Goal: Information Seeking & Learning: Compare options

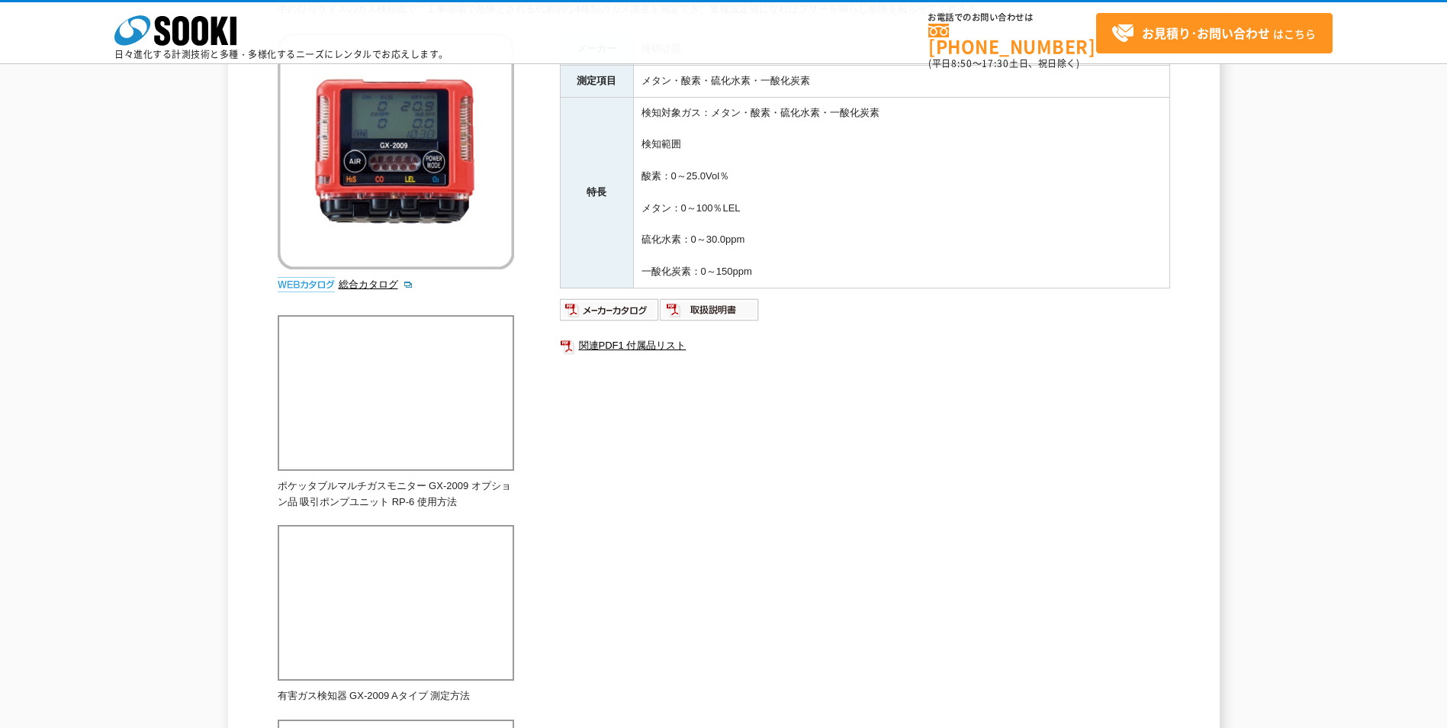
scroll to position [153, 0]
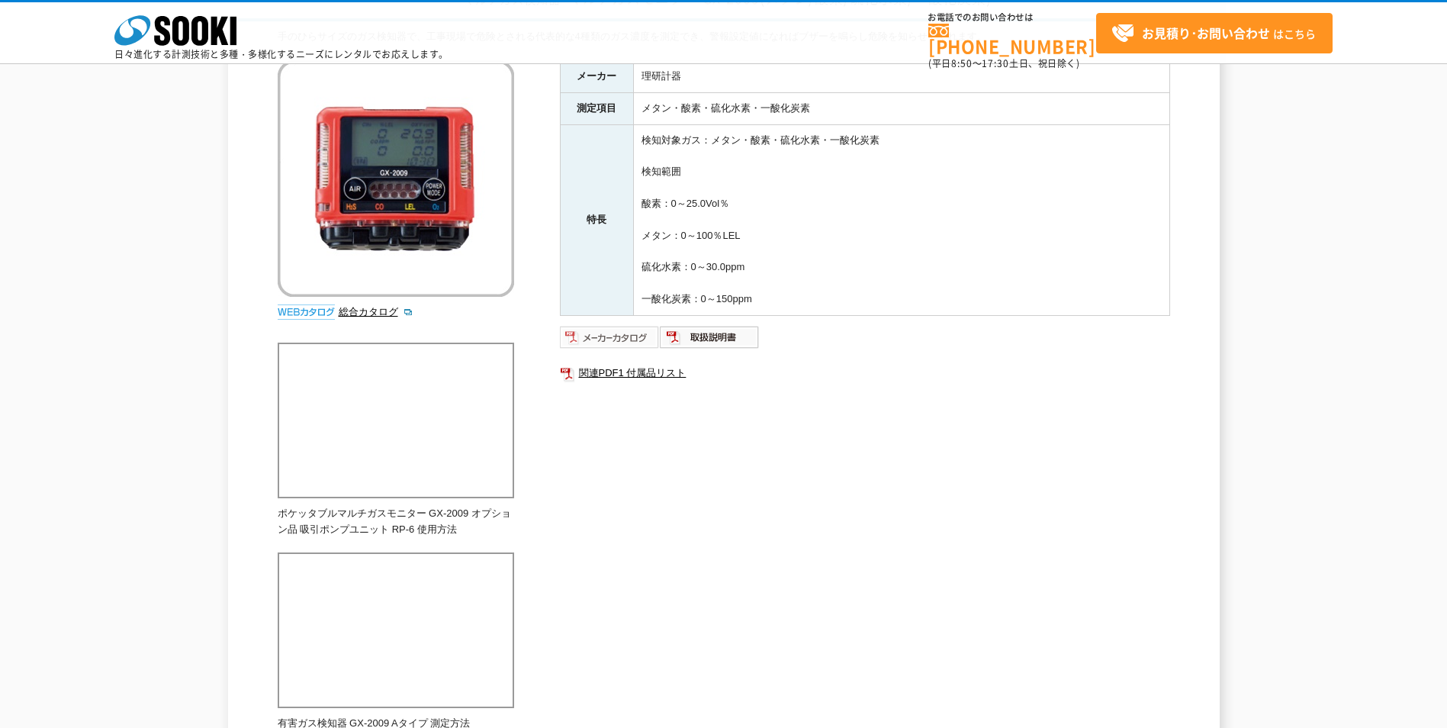
click at [604, 342] on img at bounding box center [610, 337] width 100 height 24
click at [713, 333] on img at bounding box center [710, 337] width 100 height 24
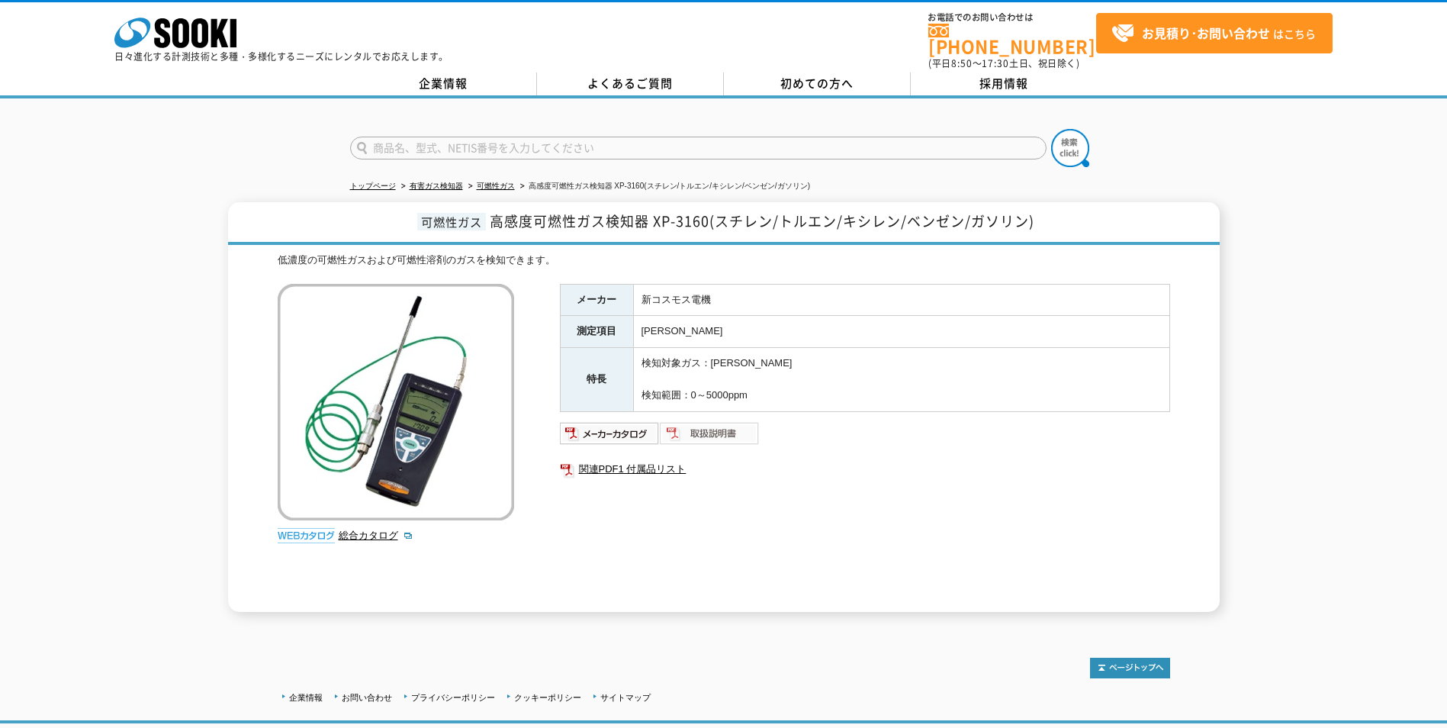
click at [690, 427] on img at bounding box center [710, 433] width 100 height 24
click at [590, 436] on div "メーカー 新コスモス電機 測定項目 スチレン・トルエン・キシレン・ベンゼン・ガソリン 特長 検知対象ガス：スチレン・トルエン・キシレン・ベンゼン・ガソリン 検…" at bounding box center [865, 448] width 610 height 328
click at [596, 421] on img at bounding box center [610, 433] width 100 height 24
click at [381, 529] on link "総合カタログ" at bounding box center [376, 534] width 75 height 11
drag, startPoint x: 720, startPoint y: 212, endPoint x: 1045, endPoint y: 211, distance: 324.9
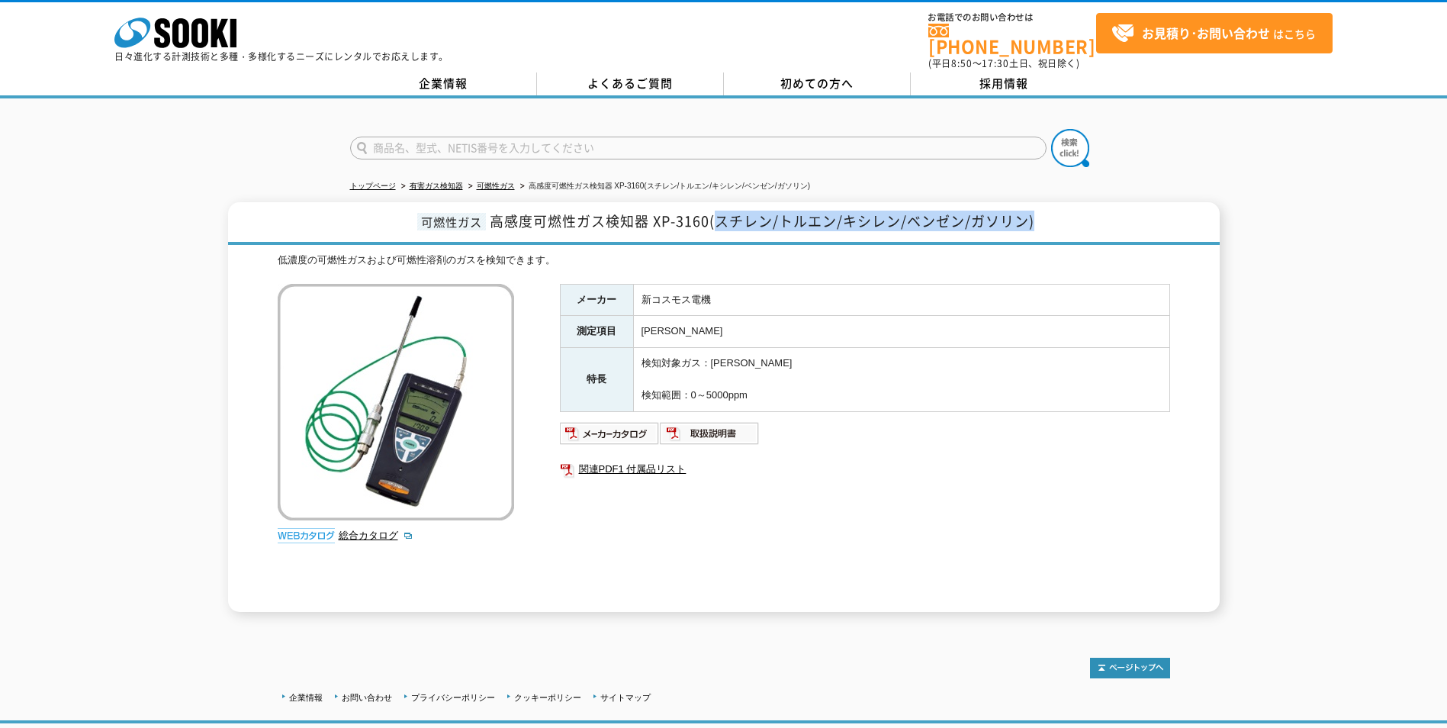
click at [1045, 211] on h1 "可燃性ガス 高感度可燃性ガス検知器 XP-3160(スチレン/トルエン/キシレン/ベンゼン/ガソリン)" at bounding box center [724, 223] width 992 height 43
drag, startPoint x: 1045, startPoint y: 211, endPoint x: 945, endPoint y: 466, distance: 274.4
click at [945, 466] on link "関連PDF1 付属品リスト" at bounding box center [865, 469] width 610 height 20
click at [669, 459] on link "関連PDF1 付属品リスト" at bounding box center [865, 469] width 610 height 20
click at [684, 219] on span "高感度可燃性ガス検知器 XP-3160(スチレン/トルエン/キシレン/ベンゼン/ガソリン)" at bounding box center [762, 221] width 545 height 21
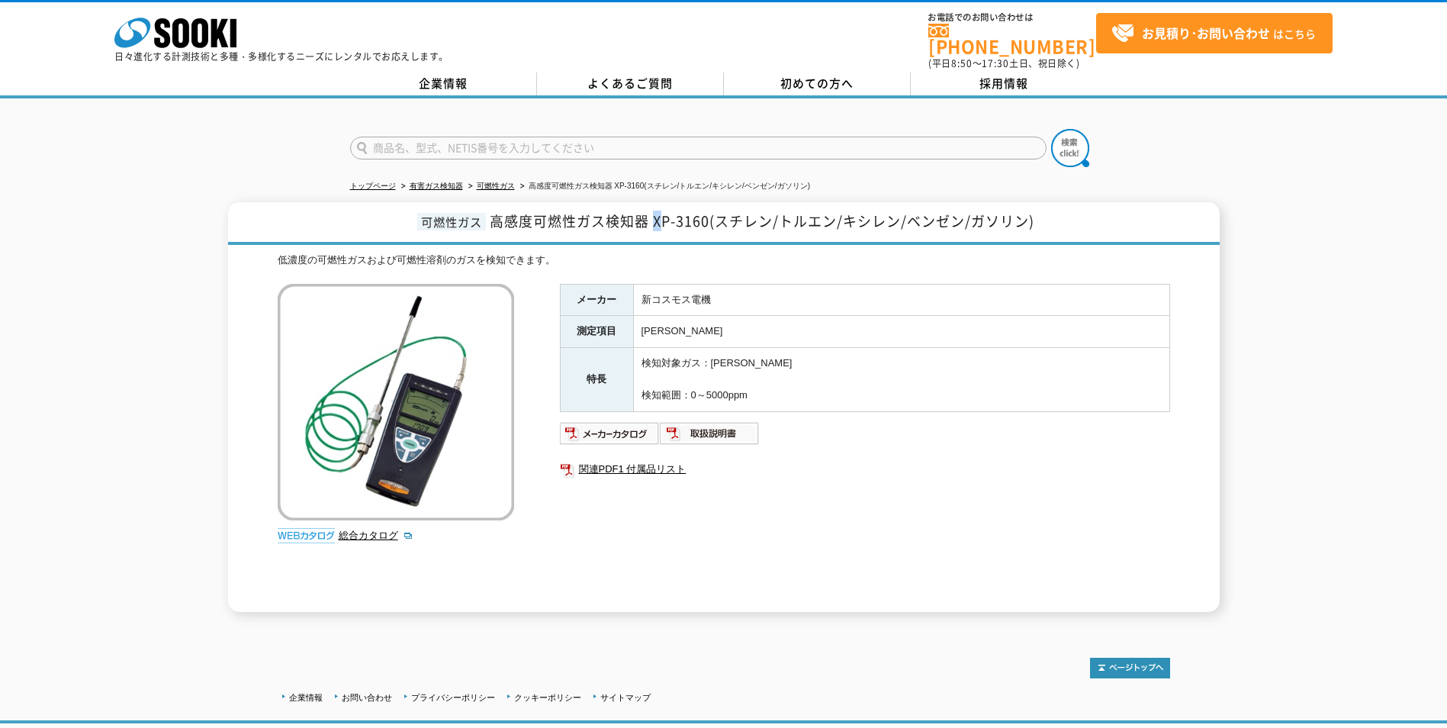
click at [653, 213] on span "高感度可燃性ガス検知器 XP-3160(スチレン/トルエン/キシレン/ベンゼン/ガソリン)" at bounding box center [762, 221] width 545 height 21
click at [656, 215] on span "高感度可燃性ガス検知器 XP-3160(スチレン/トルエン/キシレン/ベンゼン/ガソリン)" at bounding box center [762, 221] width 545 height 21
drag, startPoint x: 652, startPoint y: 213, endPoint x: 706, endPoint y: 207, distance: 54.4
click at [706, 211] on span "高感度可燃性ガス検知器 XP-3160(スチレン/トルエン/キシレン/ベンゼン/ガソリン)" at bounding box center [762, 221] width 545 height 21
click at [507, 182] on link "可燃性ガス" at bounding box center [496, 186] width 38 height 8
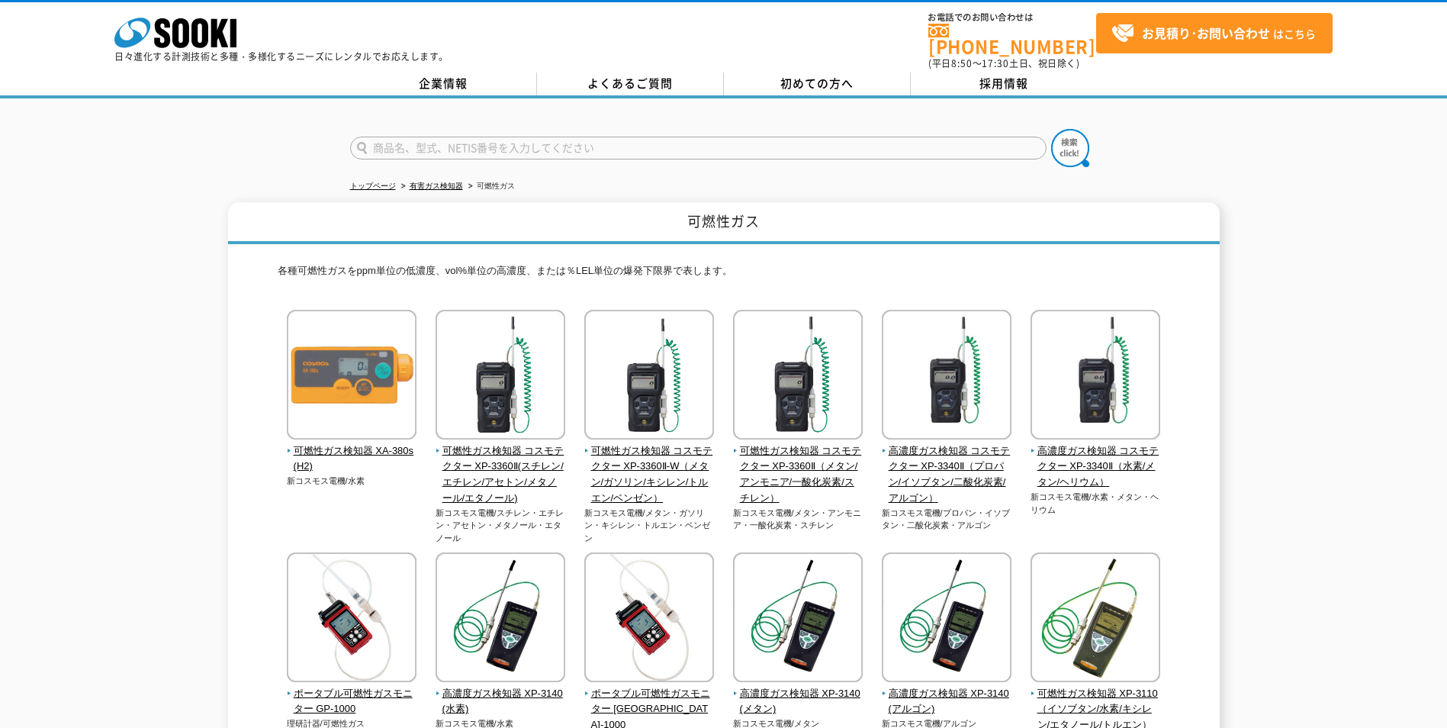
click at [500, 137] on input "text" at bounding box center [698, 148] width 696 height 23
type input "XP3106"
click at [1051, 129] on button at bounding box center [1070, 148] width 38 height 38
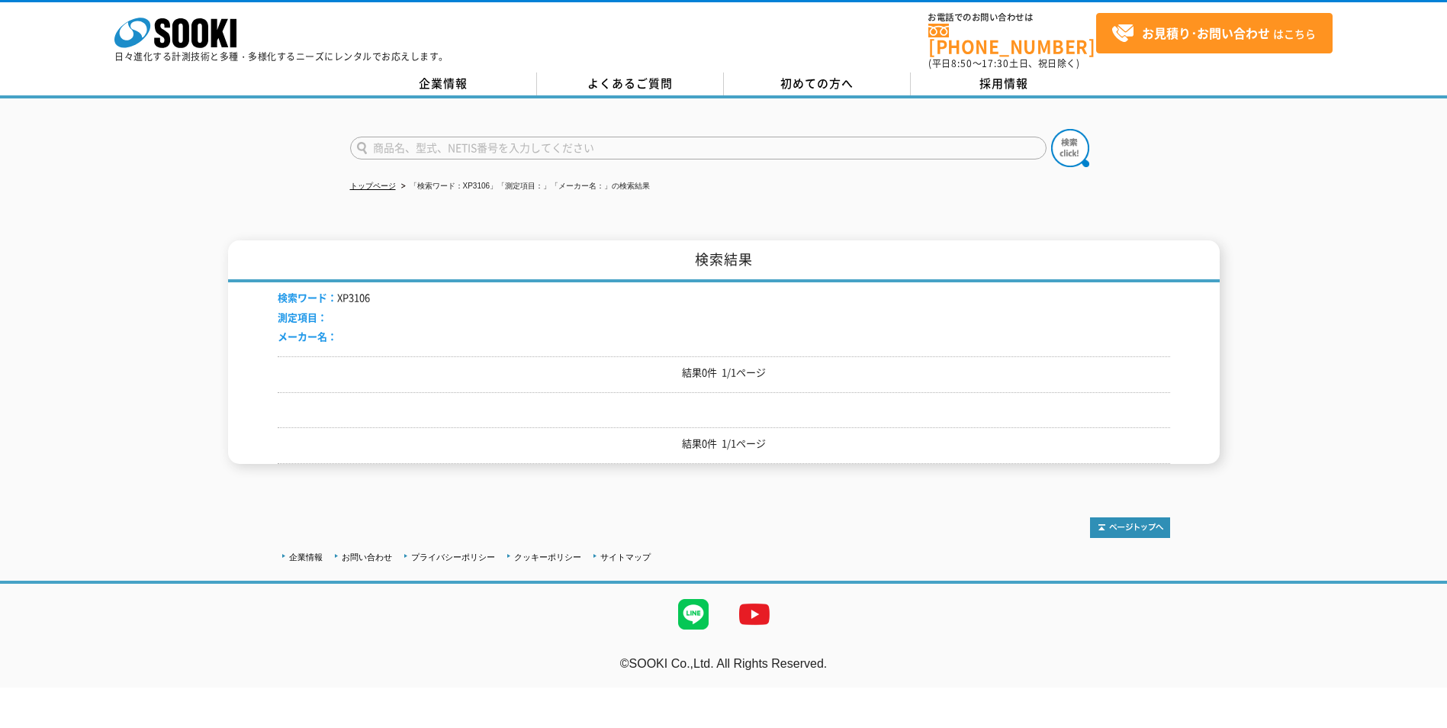
click at [502, 139] on input "text" at bounding box center [698, 148] width 696 height 23
type input "3160"
click at [1051, 129] on button at bounding box center [1070, 148] width 38 height 38
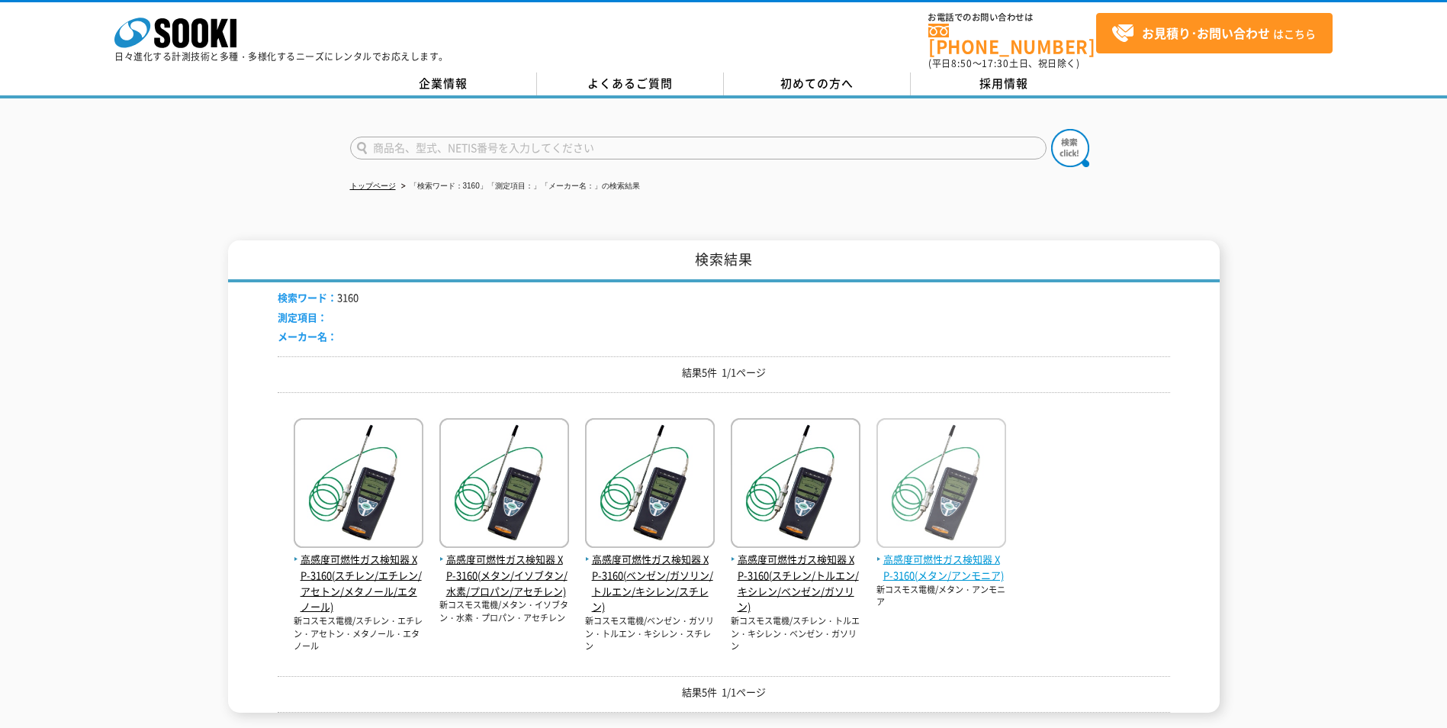
click at [923, 538] on img at bounding box center [941, 484] width 130 height 133
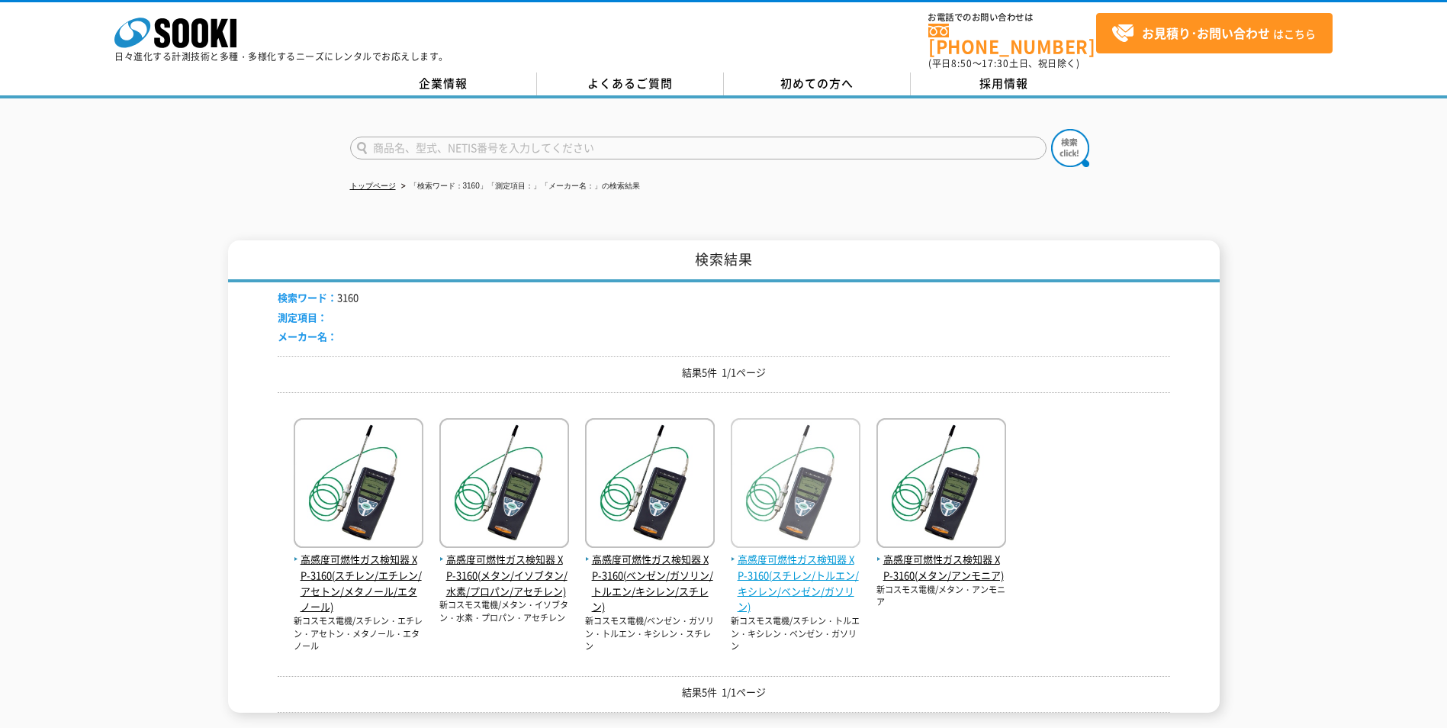
click at [759, 484] on img at bounding box center [796, 484] width 130 height 133
click at [1153, 427] on div "高感度可燃性ガス検知器 XP-3160(スチレン/エチレン/アセトン/メタノール/エタノール) 新コスモス電機/スチレン・エチレン・アセトン・メタノール・エタ…" at bounding box center [724, 528] width 892 height 249
click at [586, 628] on p "新コスモス電機/ベンゼン・ガソリン・トルエン・キシレン・スチレン" at bounding box center [650, 634] width 130 height 38
drag, startPoint x: 586, startPoint y: 628, endPoint x: 651, endPoint y: 662, distance: 73.0
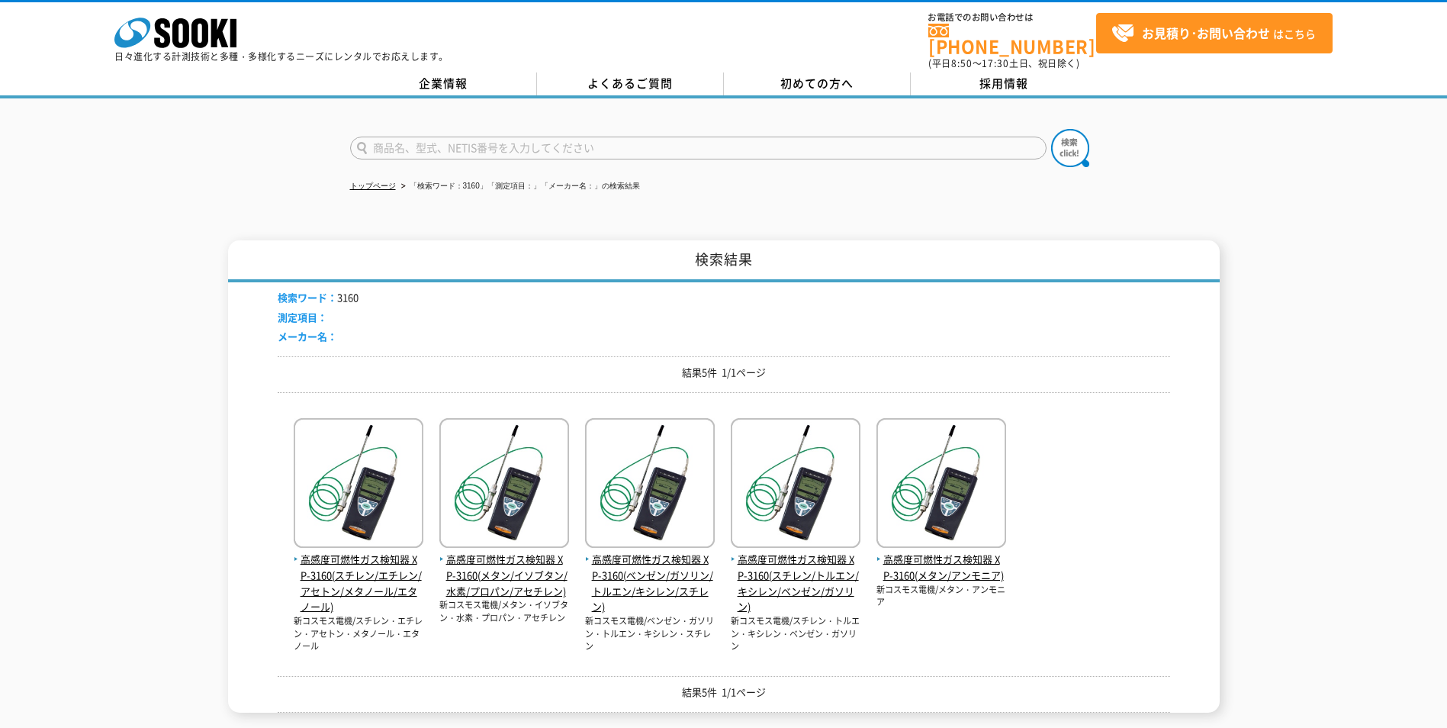
click at [651, 662] on div "検索ワード： 3160 測定項目： メーカー名： 結果5件 1/1ページ 高感度可燃性ガス検知器 XP-3160(スチレン/エチレン/アセトン/メタノール/エ…" at bounding box center [724, 497] width 892 height 430
drag, startPoint x: 503, startPoint y: 597, endPoint x: 557, endPoint y: 618, distance: 57.2
click at [557, 618] on p "新コスモス電機/メタン・イソブタン・水素・プロパン・アセチレン" at bounding box center [504, 611] width 130 height 25
drag, startPoint x: 557, startPoint y: 618, endPoint x: 531, endPoint y: 652, distance: 43.0
click at [531, 652] on div "検索ワード： 3160 測定項目： メーカー名： 結果5件 1/1ページ 高感度可燃性ガス検知器 XP-3160(スチレン/エチレン/アセトン/メタノール/エ…" at bounding box center [724, 497] width 892 height 430
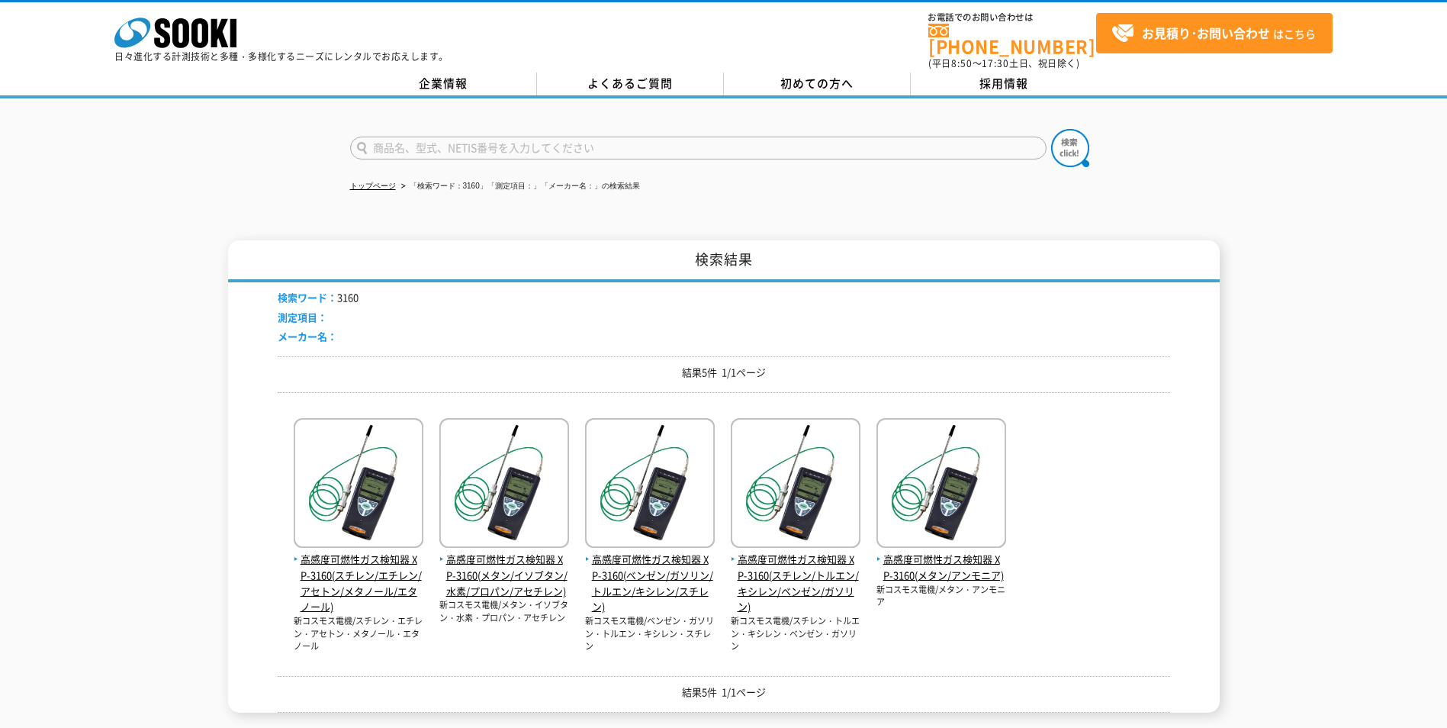
click at [531, 652] on div "検索ワード： 3160 測定項目： メーカー名： 結果5件 1/1ページ 高感度可燃性ガス検知器 XP-3160(スチレン/エチレン/アセトン/メタノール/エ…" at bounding box center [724, 497] width 892 height 430
drag, startPoint x: 497, startPoint y: 603, endPoint x: 538, endPoint y: 622, distance: 45.7
click at [538, 622] on p "新コスモス電機/メタン・イソブタン・水素・プロパン・アセチレン" at bounding box center [504, 611] width 130 height 25
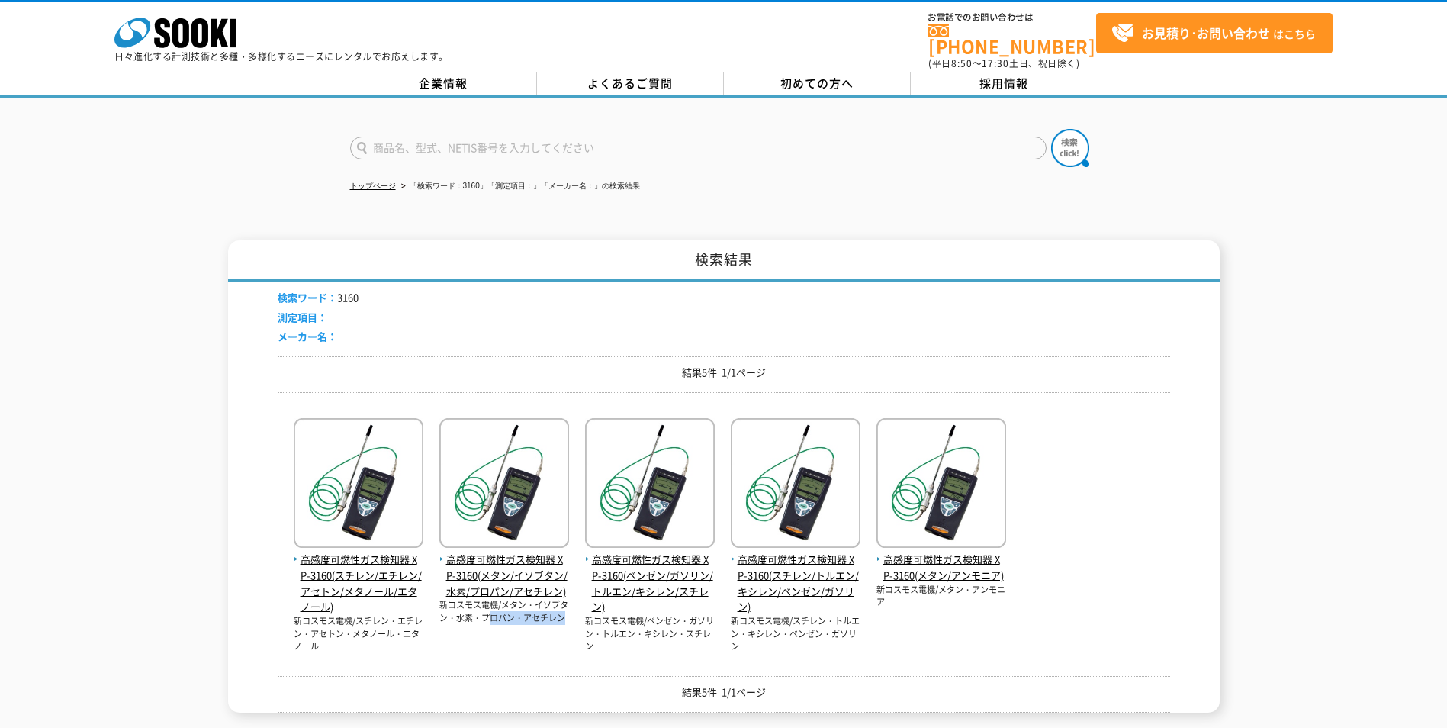
drag, startPoint x: 538, startPoint y: 622, endPoint x: 522, endPoint y: 636, distance: 21.1
click at [522, 636] on div "高感度可燃性ガス検知器 XP-3160(メタン/イソブタン/水素/プロパン/アセチレン) 新コスモス電機/メタン・イソブタン・水素・プロパン・アセチレン" at bounding box center [504, 535] width 130 height 235
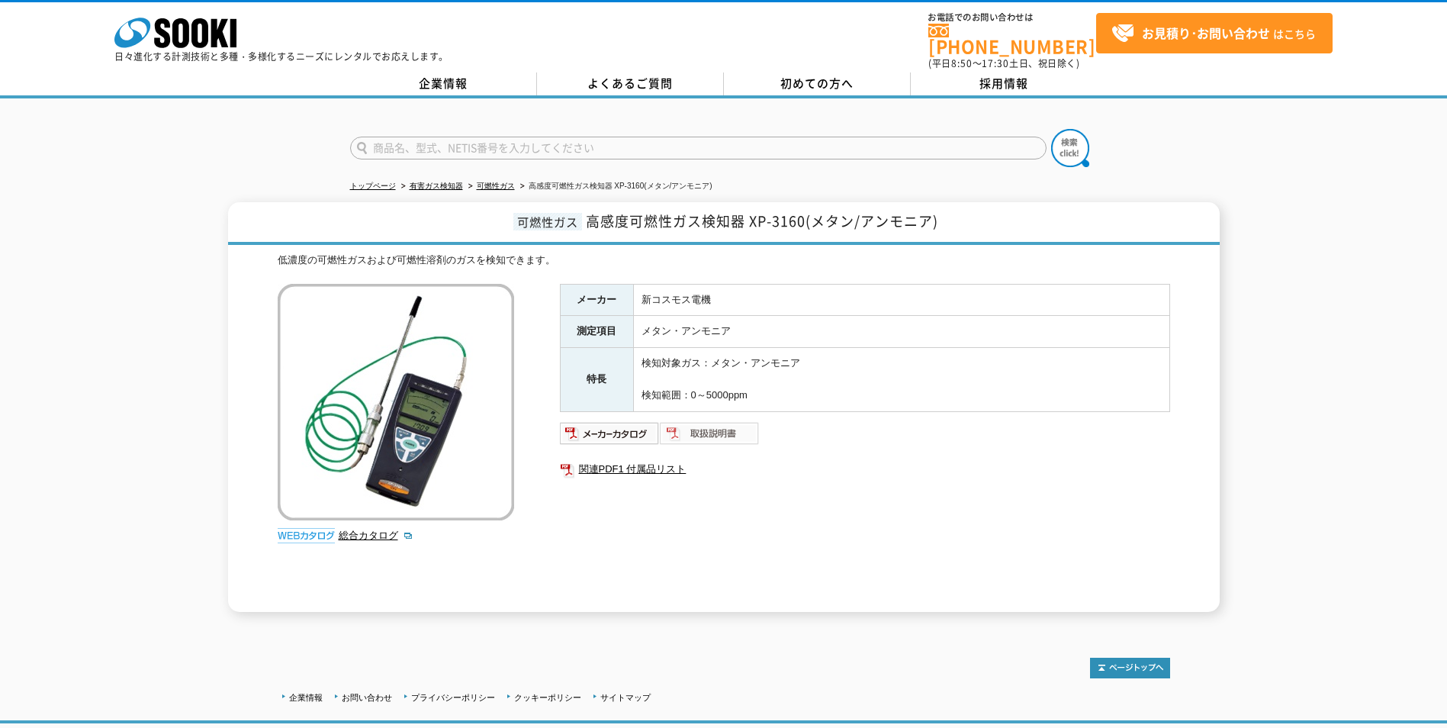
click at [722, 427] on img at bounding box center [710, 433] width 100 height 24
click at [612, 421] on img at bounding box center [610, 433] width 100 height 24
click at [821, 490] on div "メーカー 新コスモス電機 測定項目 メタン・アンモニア 特長 検知対象ガス：メタン・アンモニア 検知範囲：0～5000ppm 関連PDF1 付属品リスト" at bounding box center [865, 448] width 610 height 328
